Goal: Information Seeking & Learning: Learn about a topic

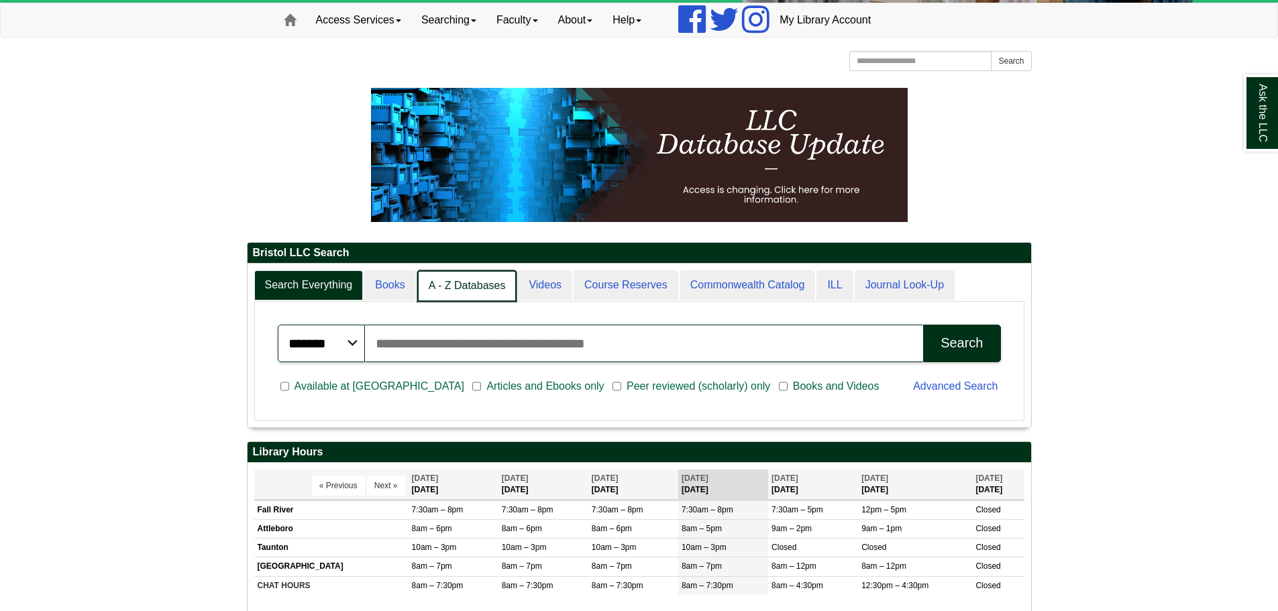
scroll to position [7, 7]
click at [490, 279] on link "A - Z Databases" at bounding box center [467, 286] width 100 height 32
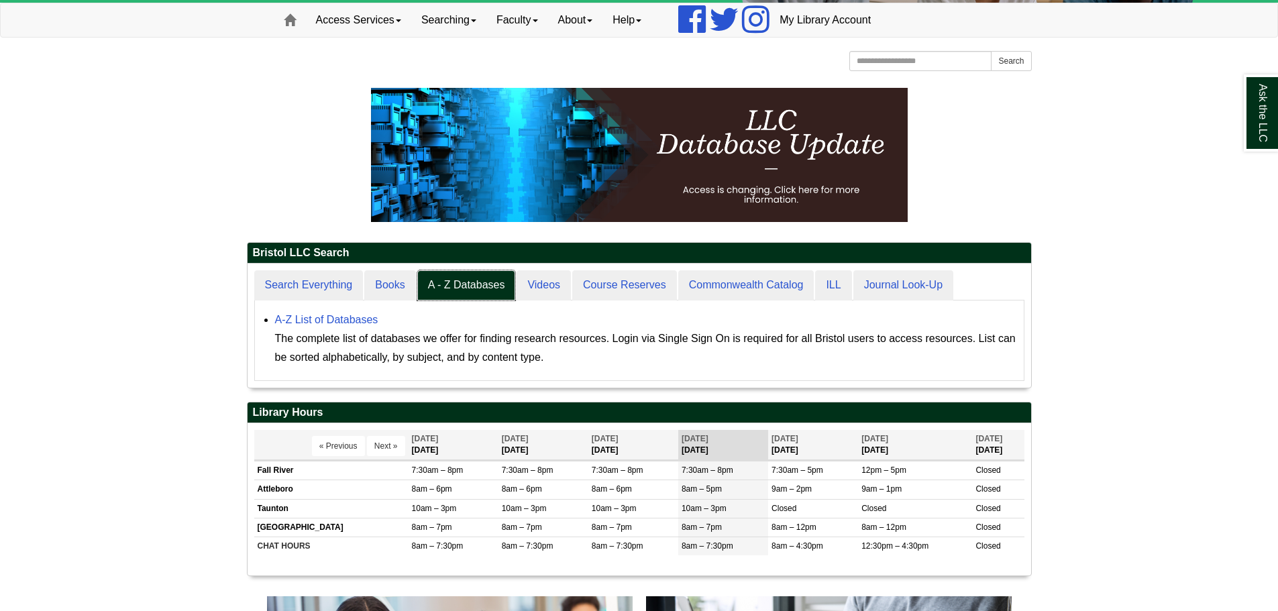
scroll to position [124, 784]
click at [322, 316] on link "A-Z List of Databases" at bounding box center [326, 319] width 103 height 11
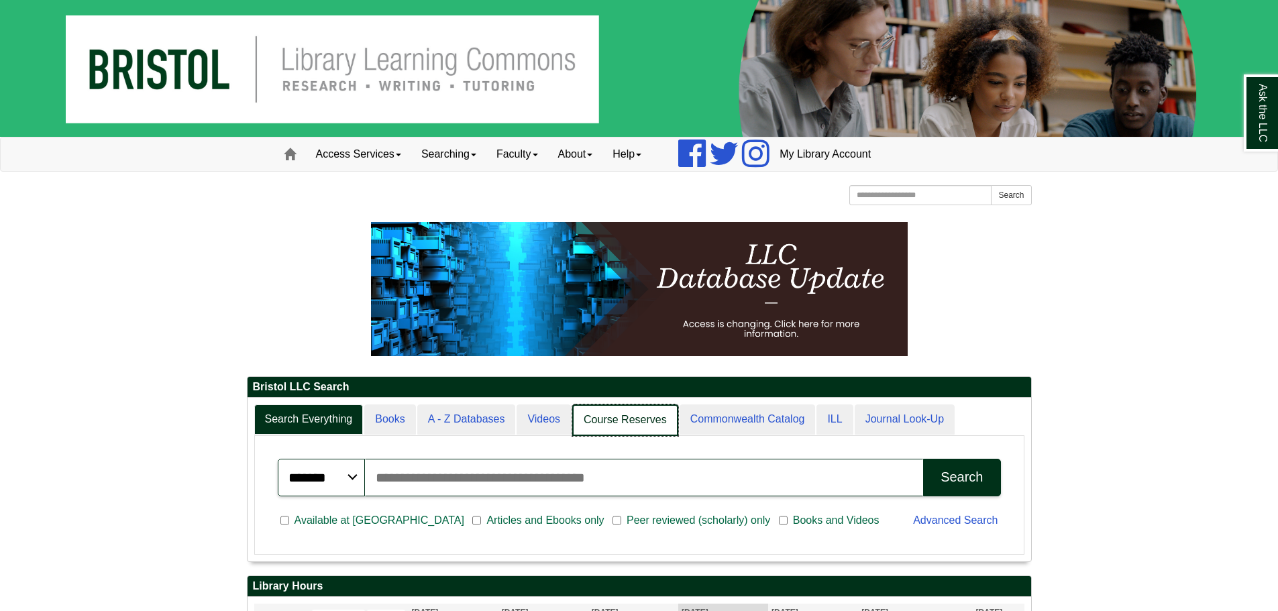
scroll to position [7, 7]
click at [493, 420] on link "A - Z Databases" at bounding box center [467, 421] width 100 height 32
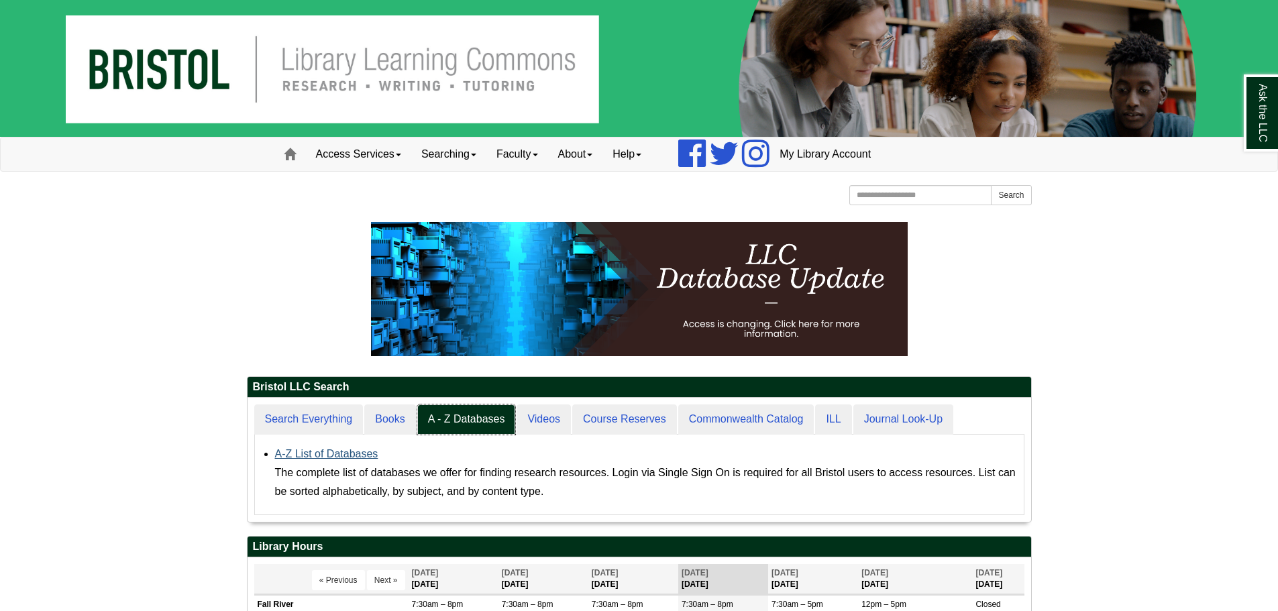
scroll to position [124, 784]
click at [360, 452] on link "A-Z List of Databases" at bounding box center [326, 453] width 103 height 11
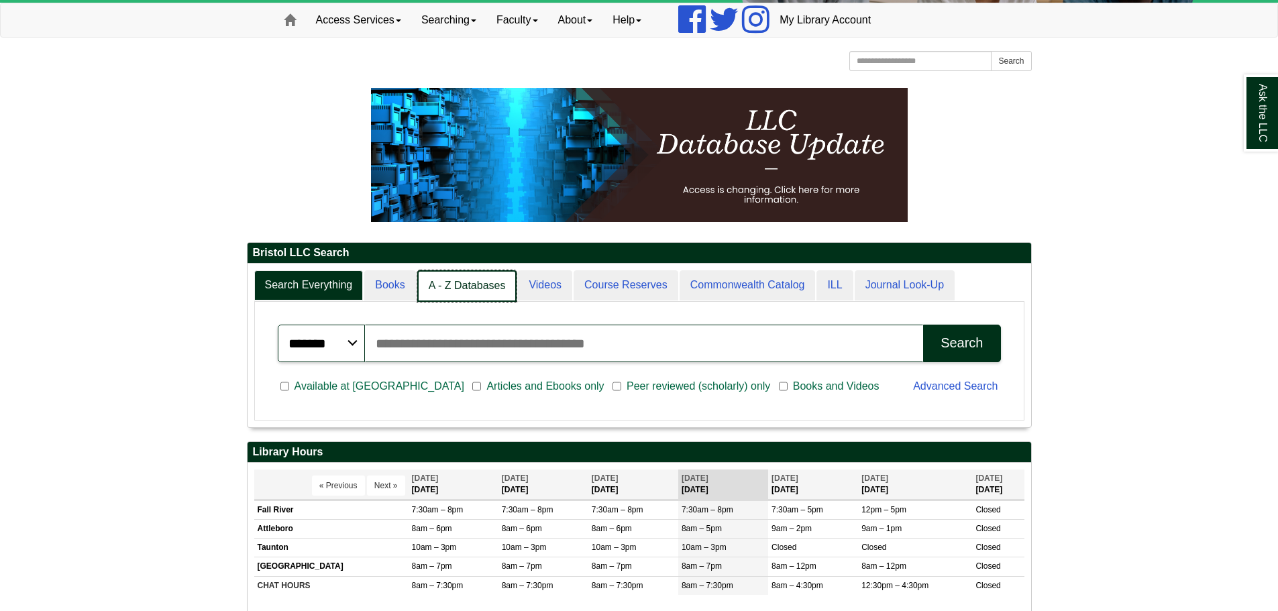
scroll to position [7, 7]
click at [498, 293] on link "A - Z Databases" at bounding box center [467, 286] width 100 height 32
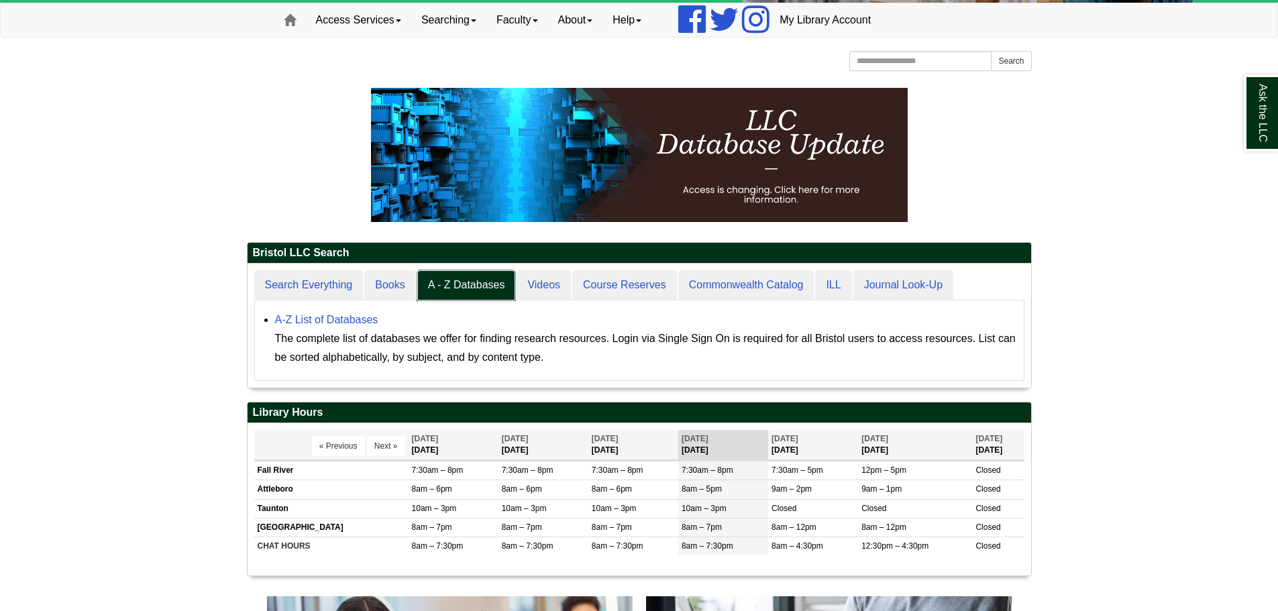
scroll to position [124, 784]
click at [359, 323] on link "A-Z List of Databases" at bounding box center [326, 319] width 103 height 11
click at [368, 321] on div "Ask the LLC" at bounding box center [639, 305] width 1278 height 611
click at [375, 324] on link "A-Z List of Databases" at bounding box center [326, 319] width 103 height 11
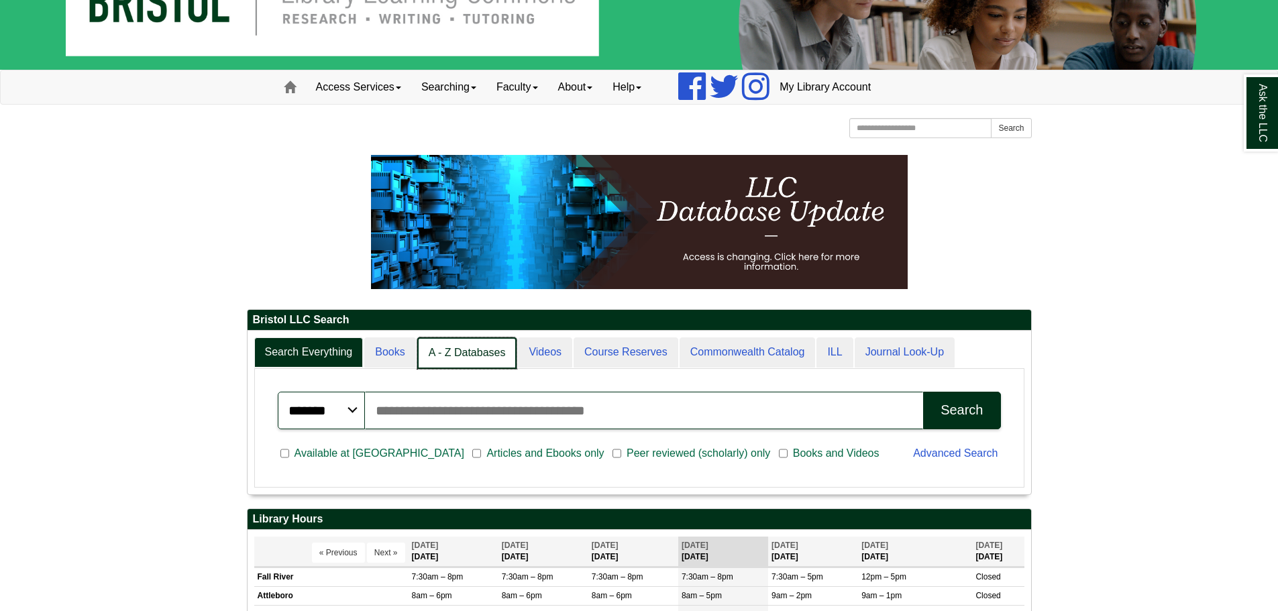
scroll to position [7, 7]
click at [480, 339] on link "A - Z Databases" at bounding box center [467, 353] width 100 height 32
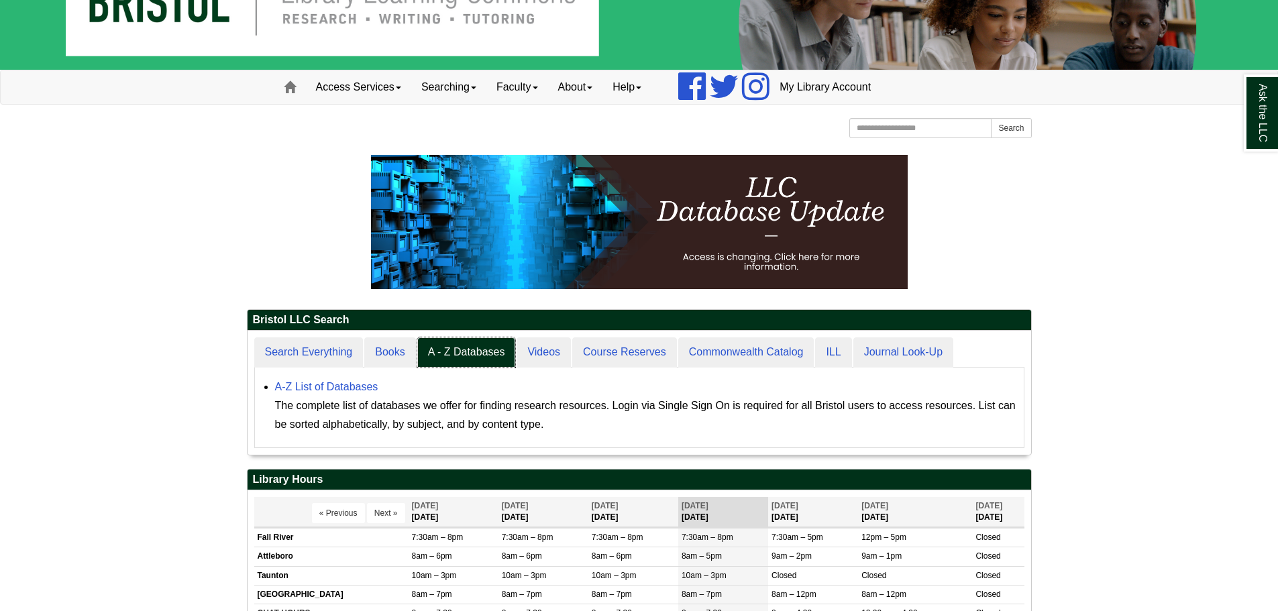
scroll to position [124, 784]
click at [345, 388] on link "A-Z List of Databases" at bounding box center [326, 386] width 103 height 11
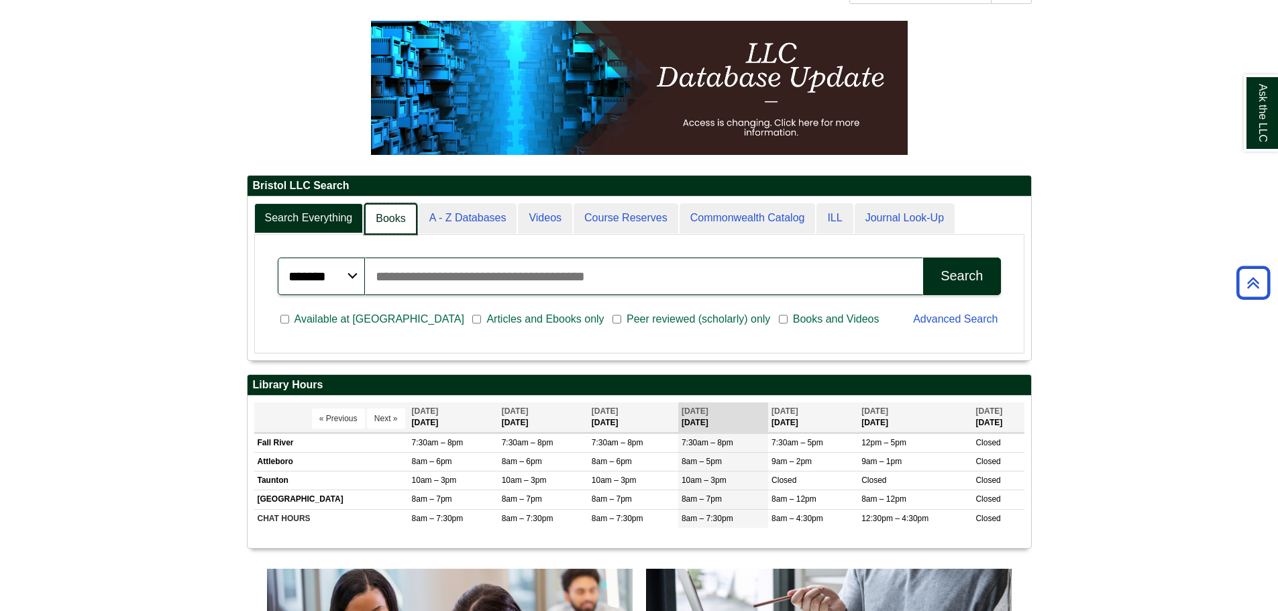
scroll to position [7, 7]
click at [381, 231] on link "Books" at bounding box center [390, 219] width 52 height 32
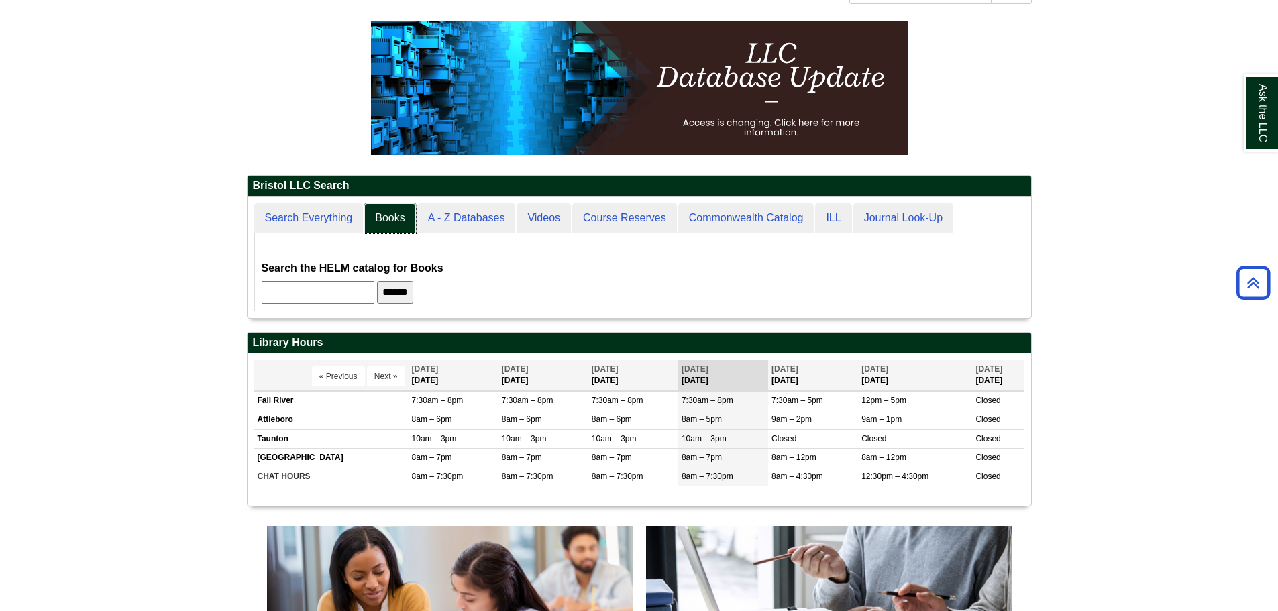
scroll to position [121, 784]
click at [364, 294] on input "text" at bounding box center [318, 292] width 113 height 23
paste input "**********"
type input "**********"
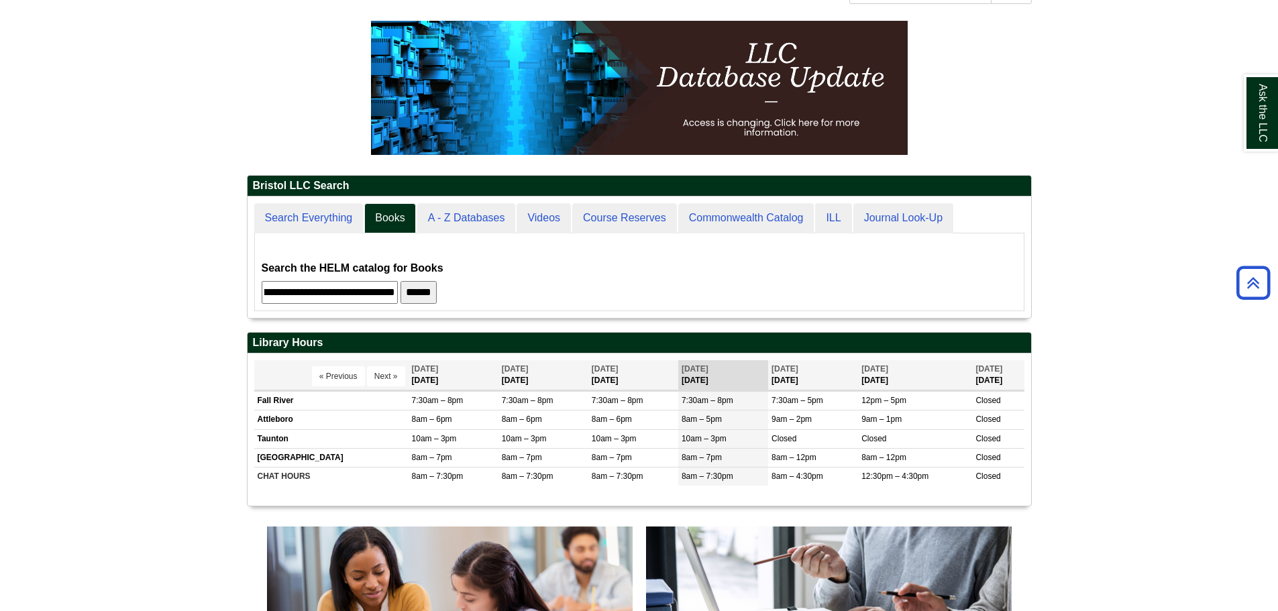
click at [421, 294] on input "******" at bounding box center [419, 292] width 36 height 23
